Goal: Check status: Check status

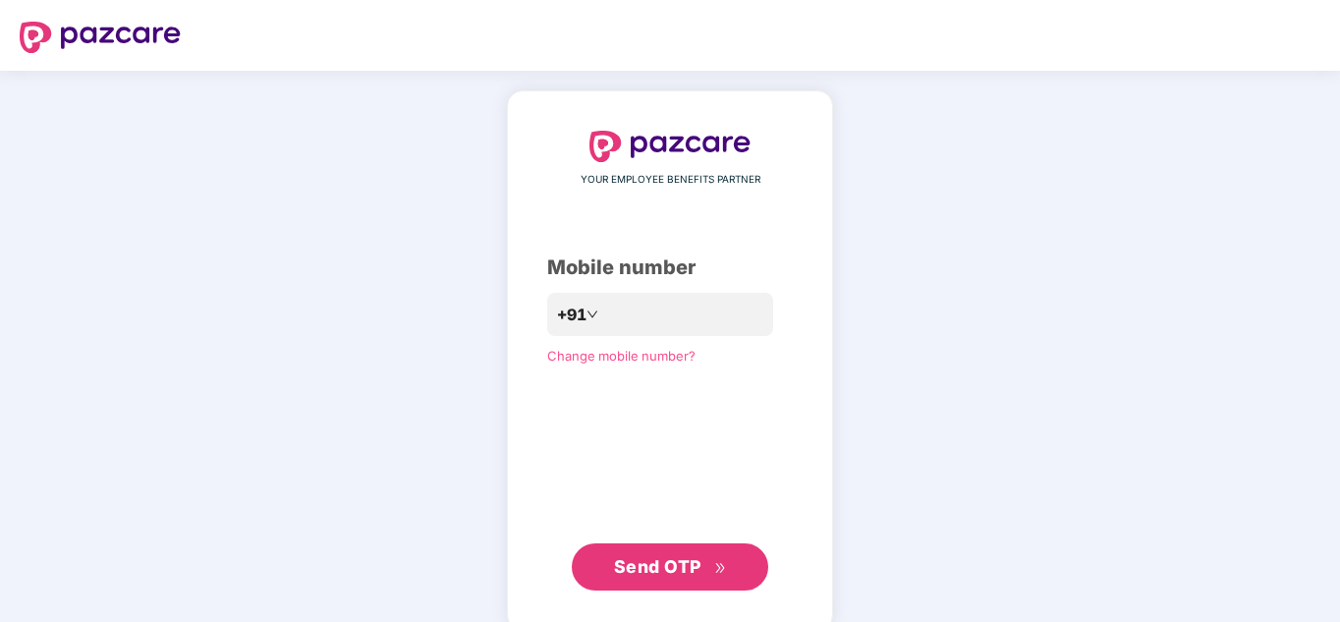
click at [651, 567] on span "Send OTP" at bounding box center [657, 566] width 87 height 21
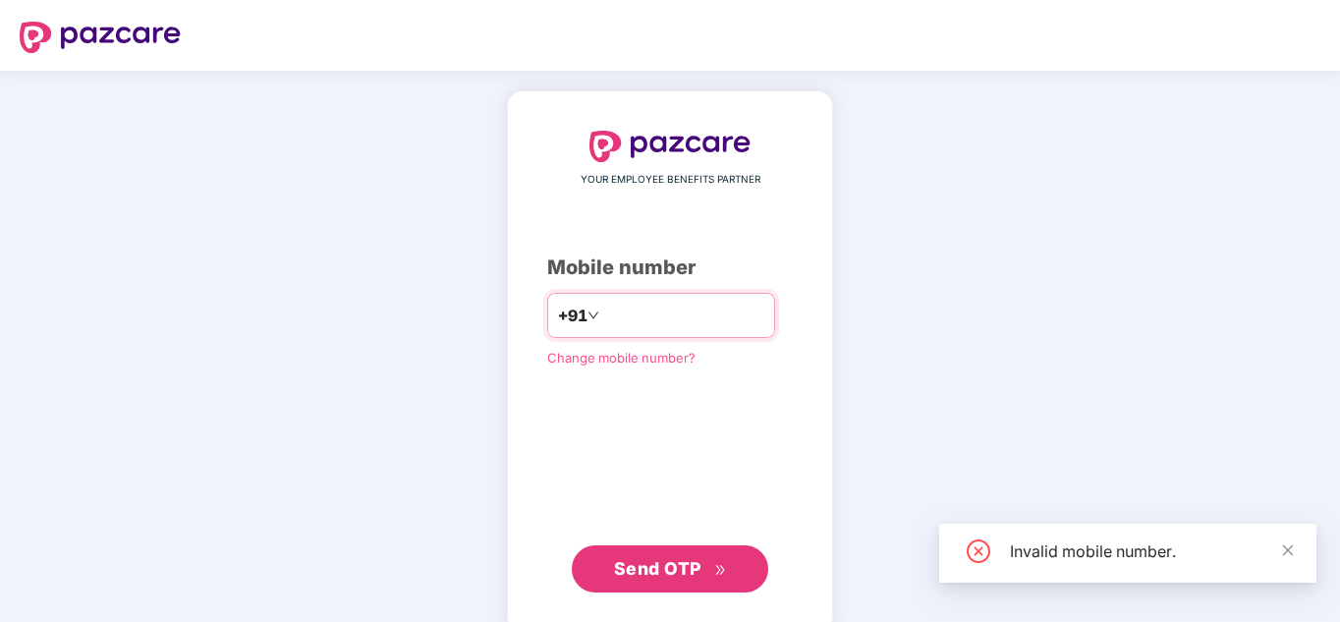
click at [693, 317] on input "*********" at bounding box center [683, 315] width 161 height 31
type input "**********"
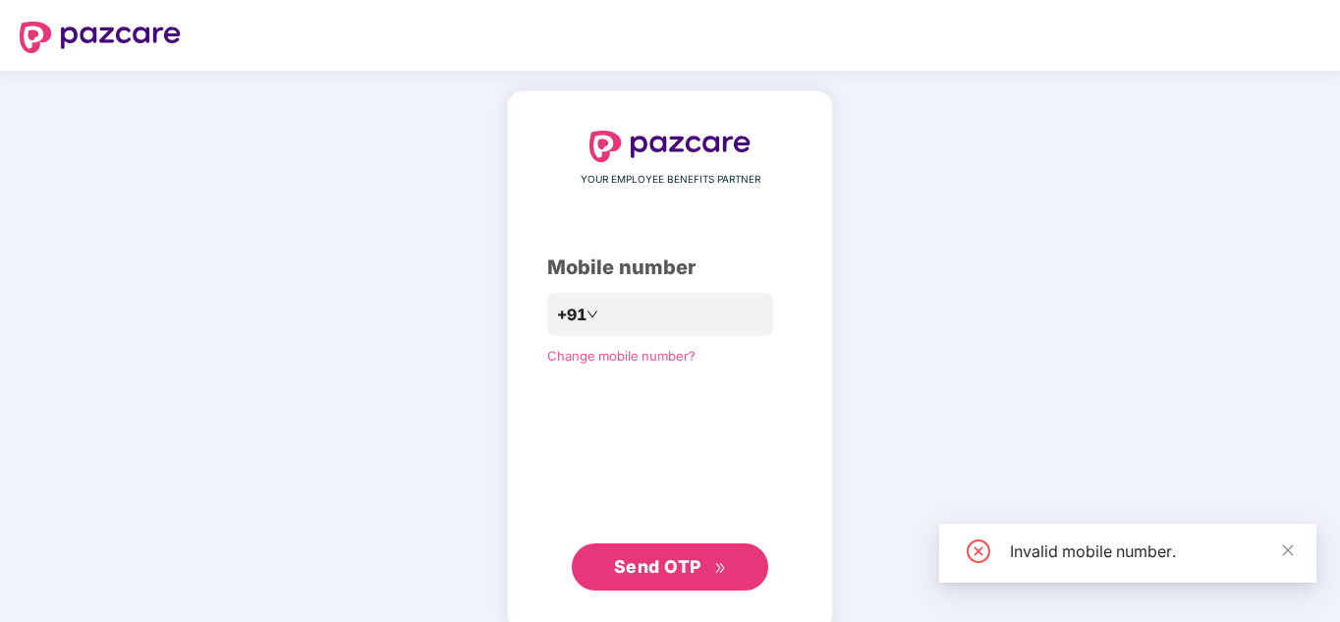
click at [676, 572] on span "Send OTP" at bounding box center [657, 566] width 87 height 21
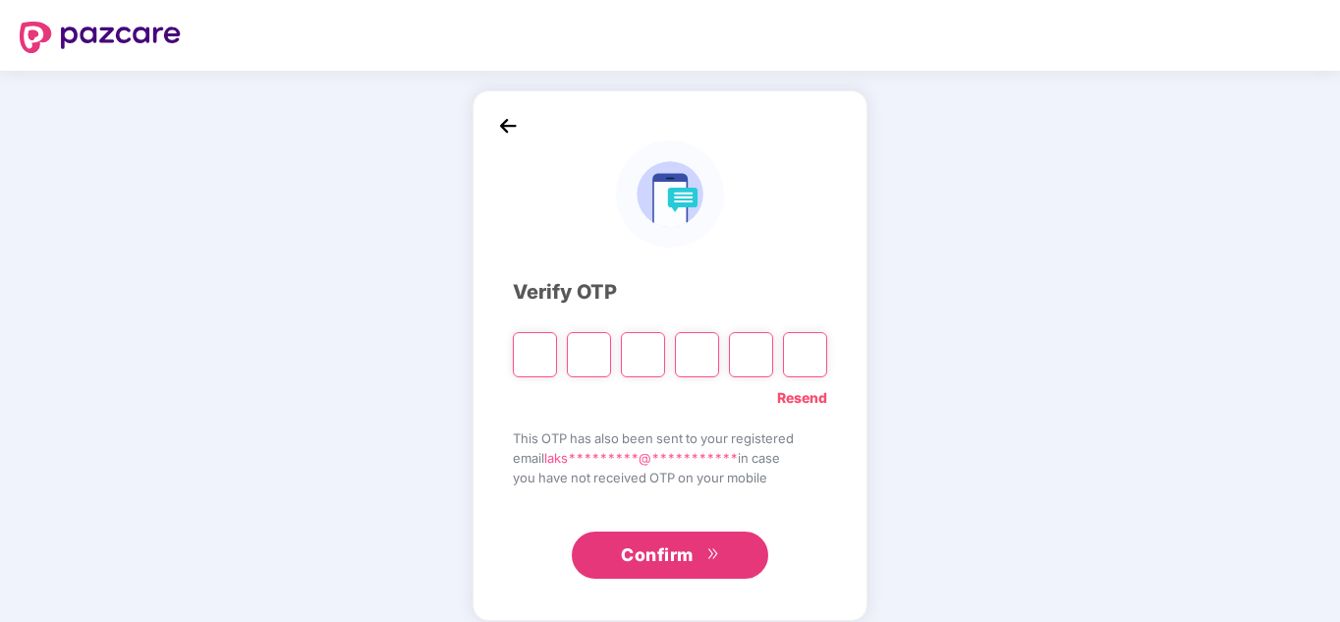
type input "*"
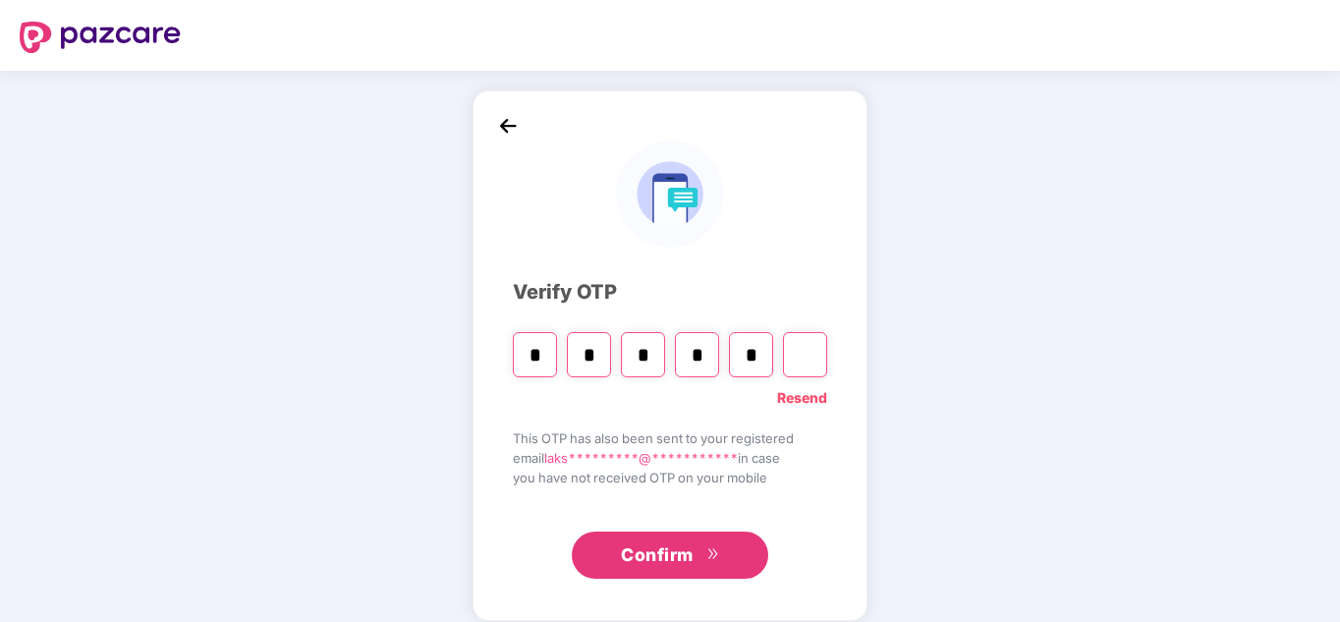
type input "*"
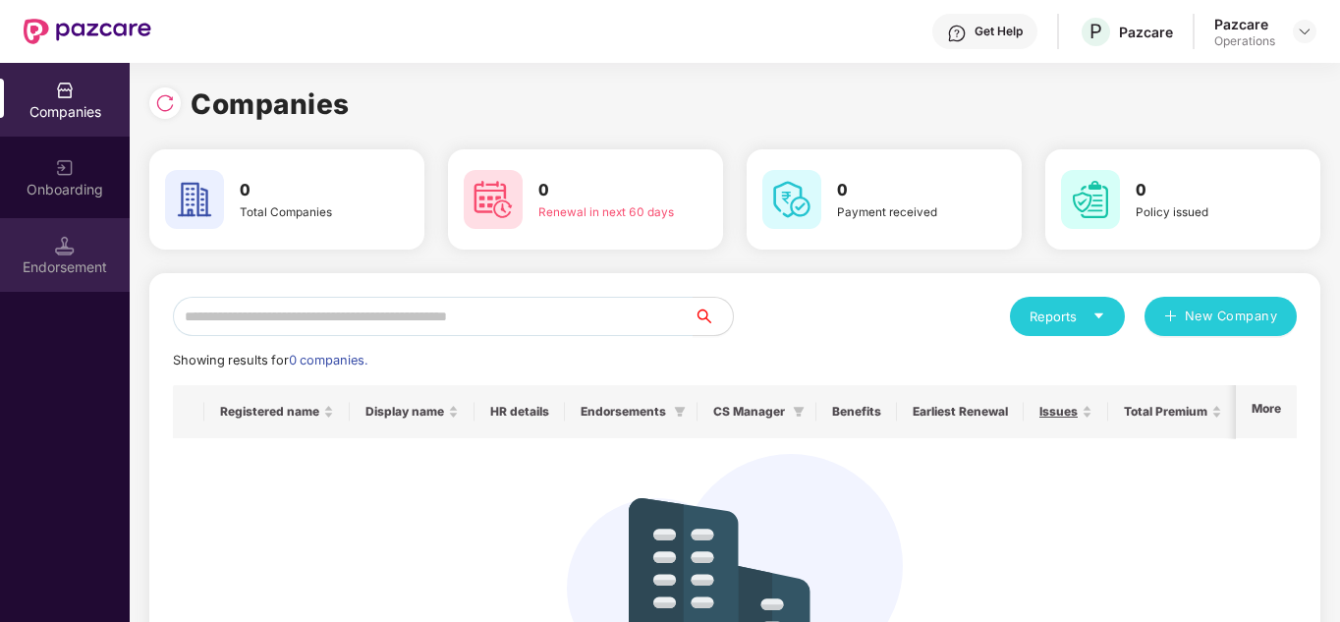
click at [76, 271] on div "Endorsement" at bounding box center [65, 267] width 130 height 20
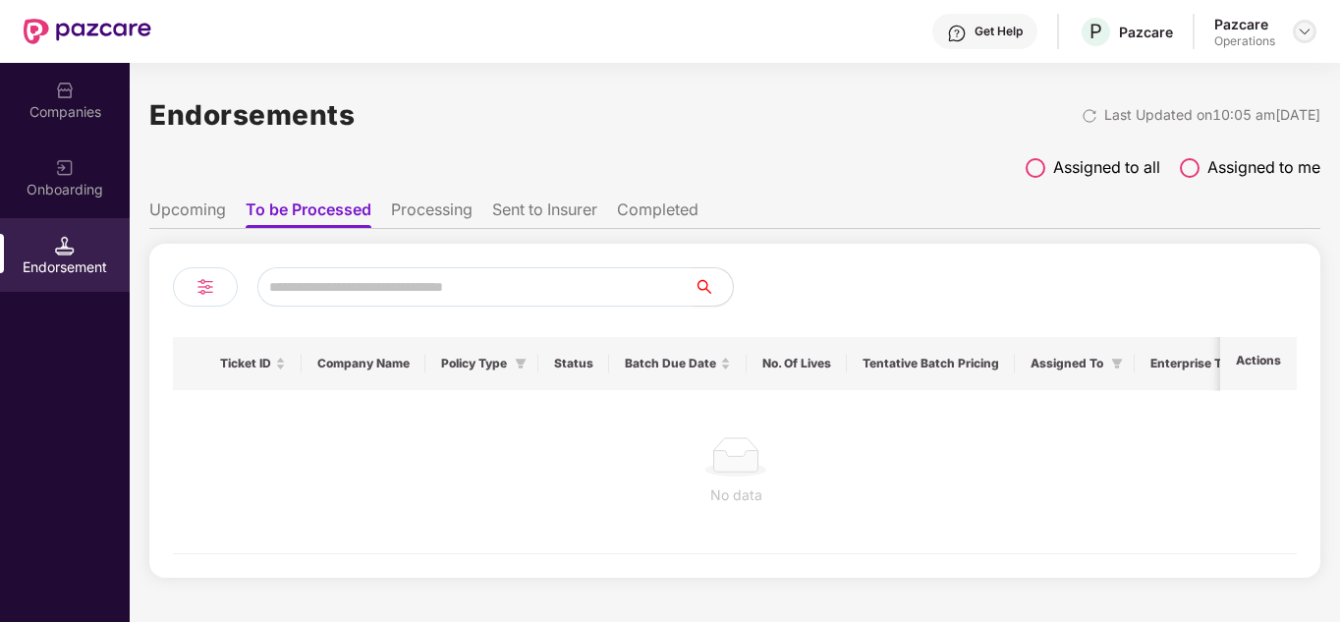
click at [1303, 28] on img at bounding box center [1305, 32] width 16 height 16
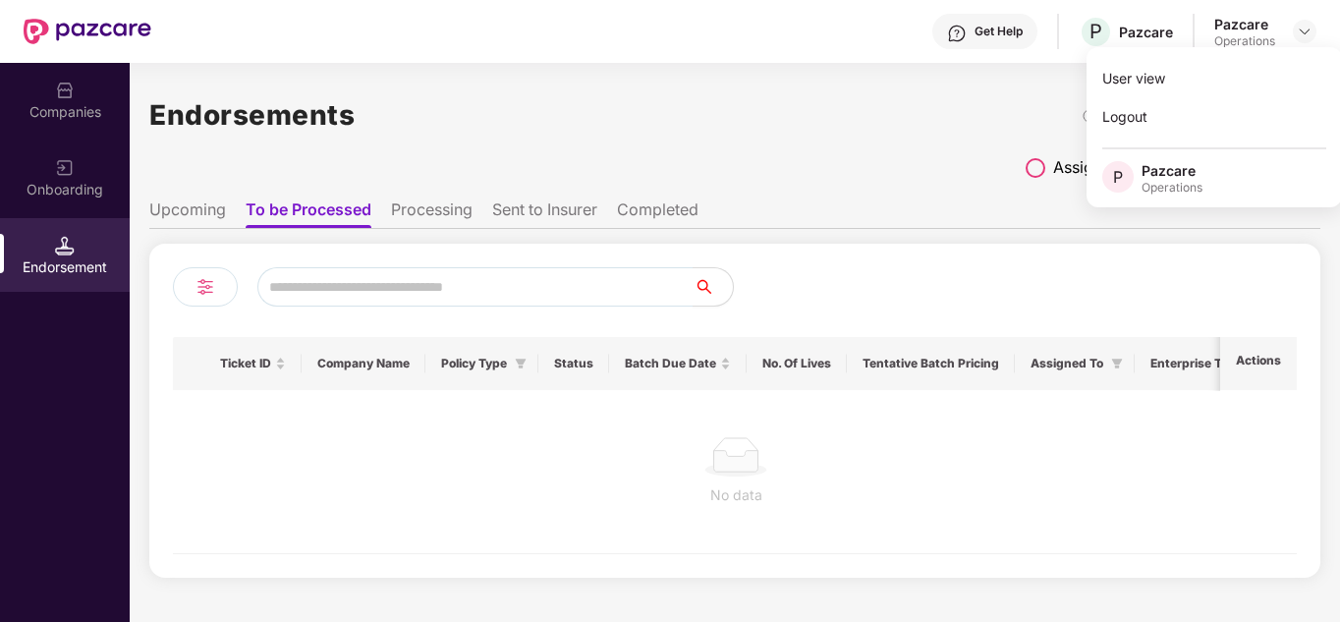
click at [855, 119] on div "Endorsements Last Updated on 10:05 am[DATE]" at bounding box center [734, 114] width 1171 height 61
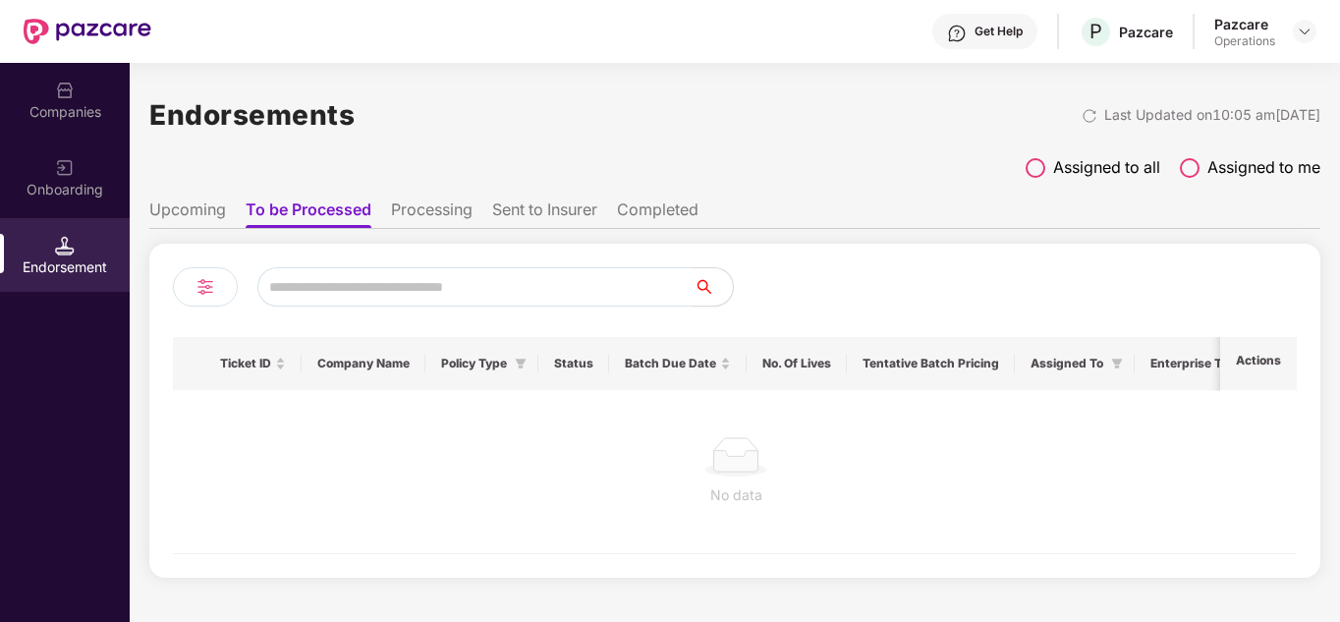
click at [446, 204] on li "Processing" at bounding box center [432, 213] width 82 height 28
click at [332, 212] on li "To be Processed" at bounding box center [307, 213] width 123 height 28
